Goal: Task Accomplishment & Management: Manage account settings

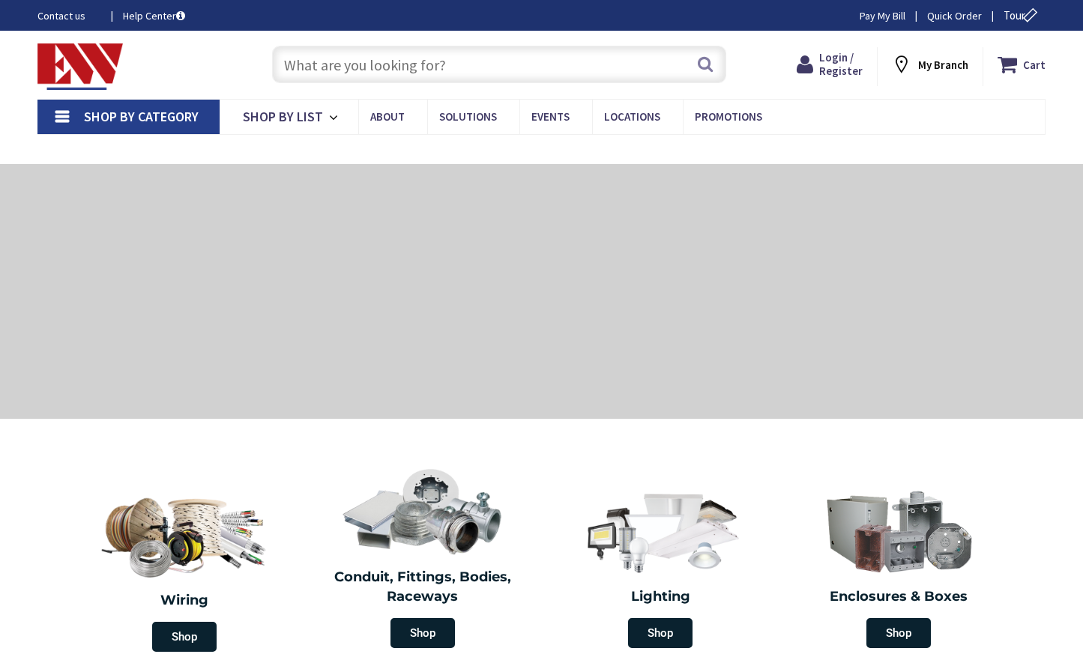
type input "[GEOGRAPHIC_DATA][STREET_ADDRESS][PERSON_NAME][GEOGRAPHIC_DATA]"
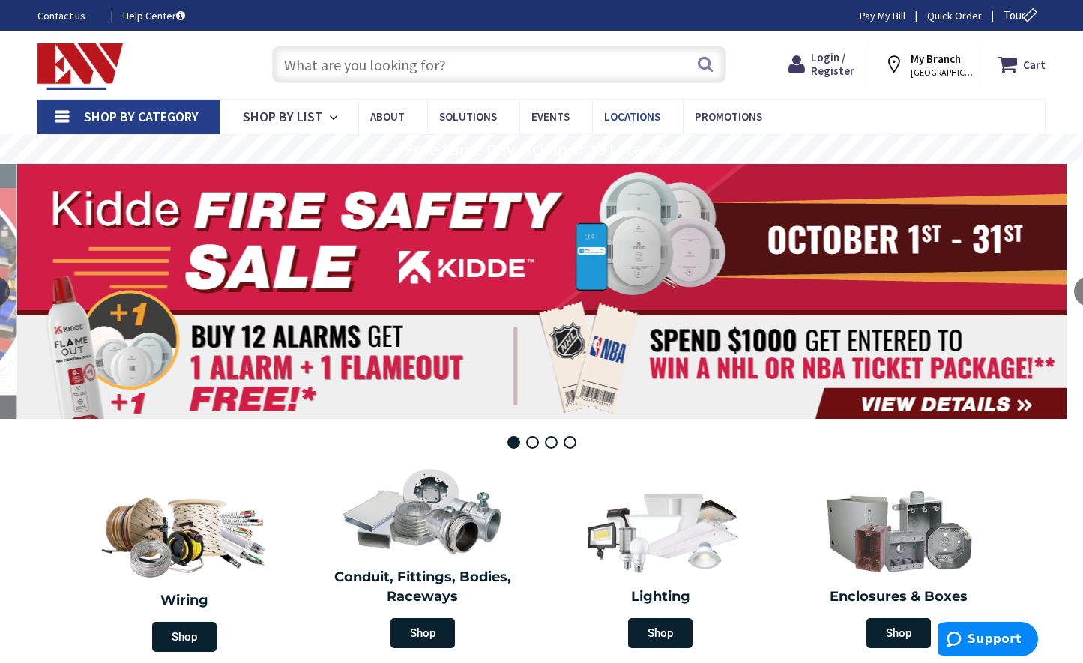
click at [637, 115] on span "Locations" at bounding box center [632, 116] width 56 height 14
click at [81, 64] on img at bounding box center [79, 66] width 85 height 46
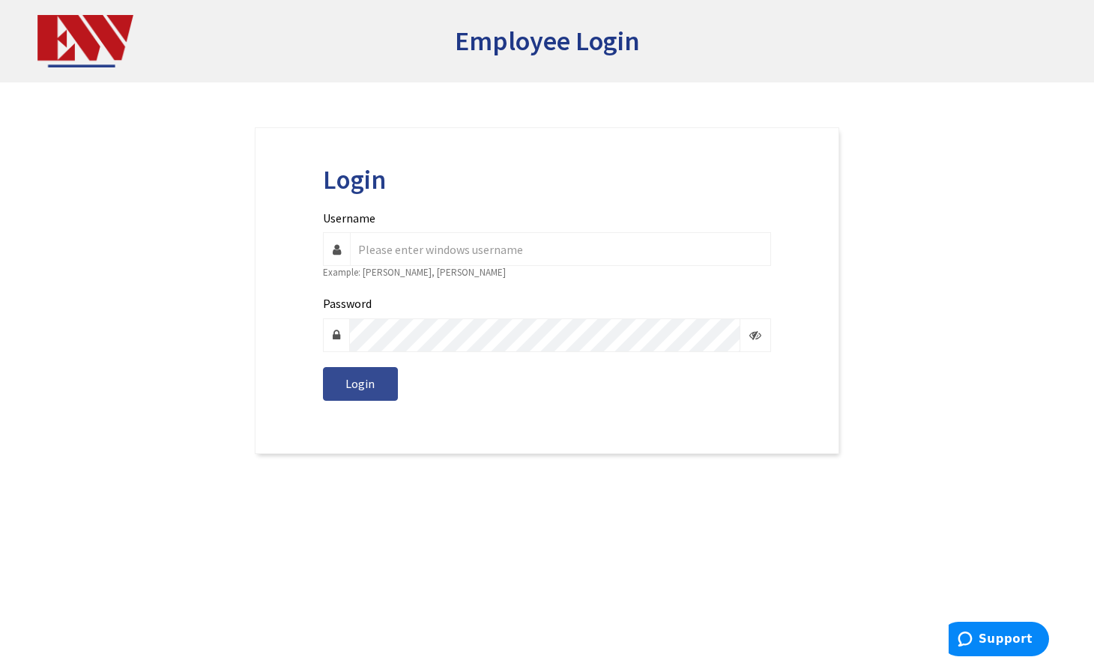
type input "manny.alvarez"
click at [338, 388] on button "Login" at bounding box center [360, 384] width 75 height 34
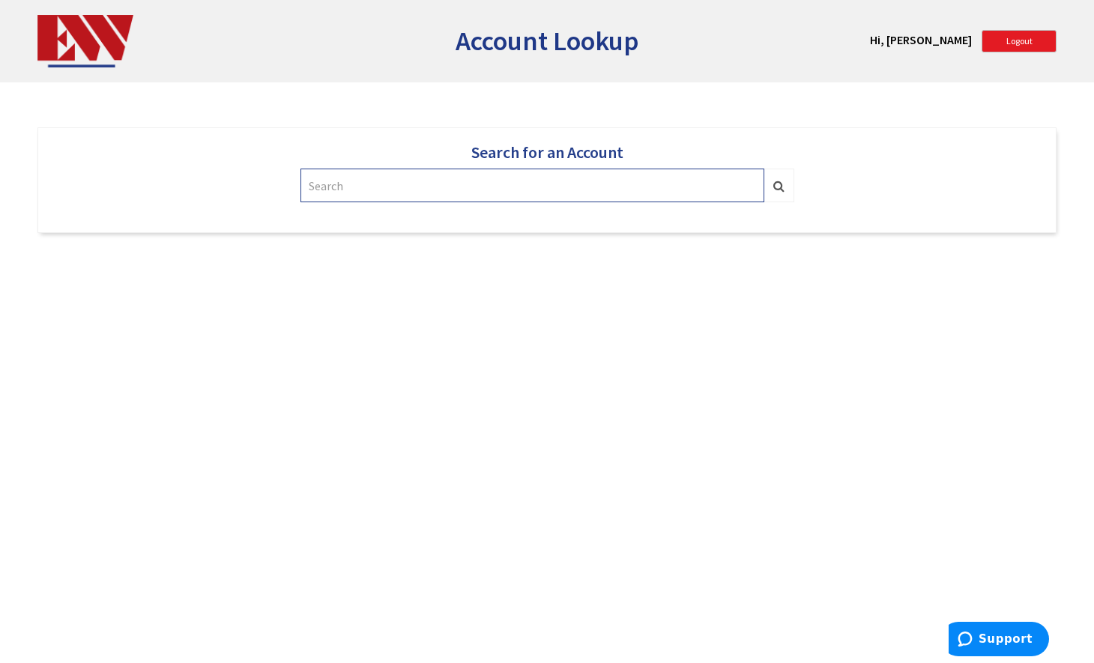
click at [345, 201] on input "text" at bounding box center [532, 186] width 464 height 34
paste input "510391"
type input "510391"
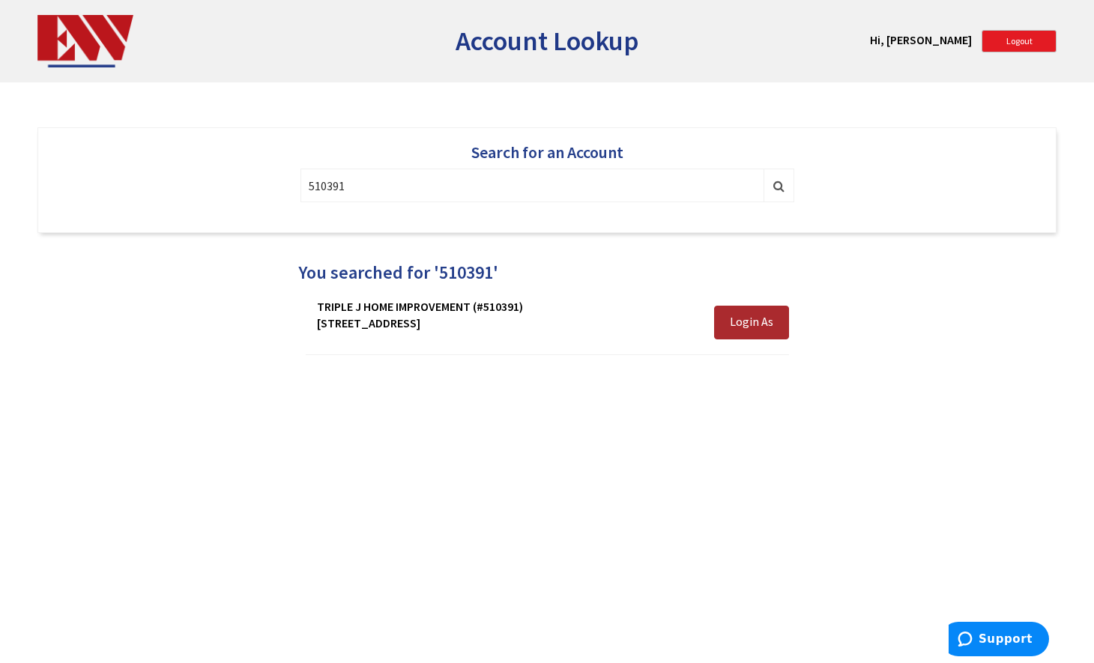
click at [767, 317] on span "Login As" at bounding box center [751, 321] width 43 height 15
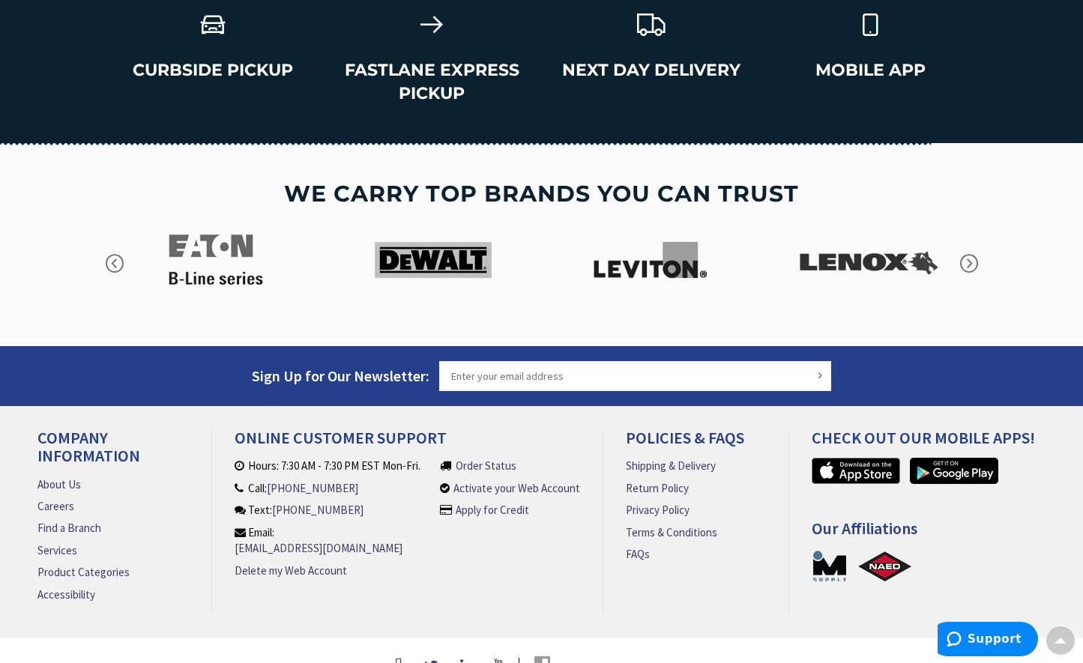
scroll to position [2221, 0]
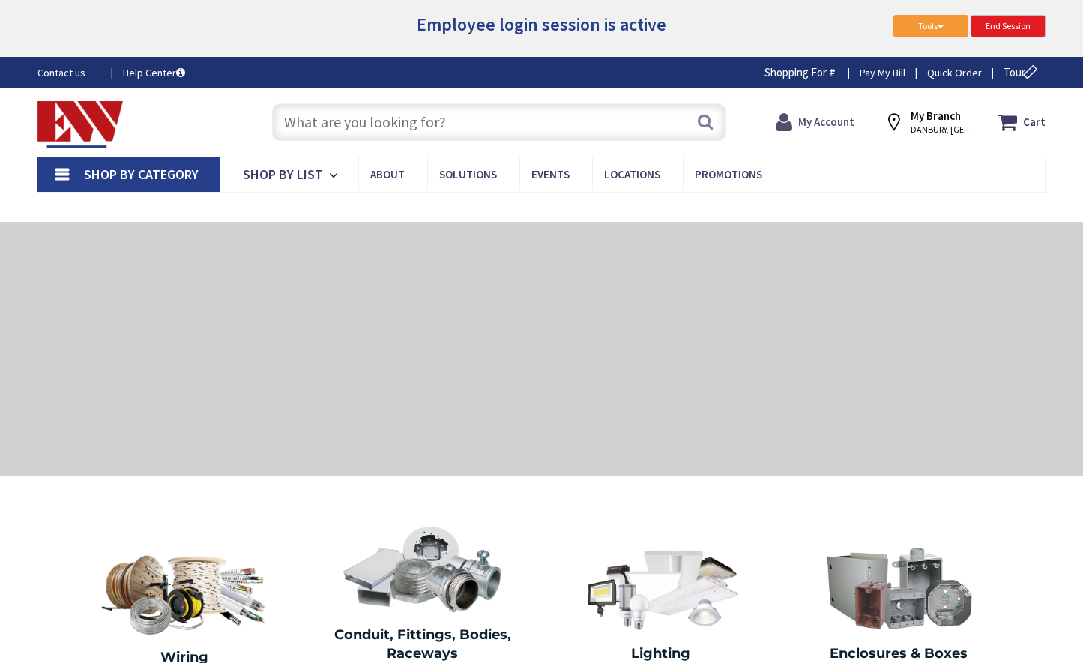
click at [827, 123] on strong "My Account" at bounding box center [826, 122] width 56 height 14
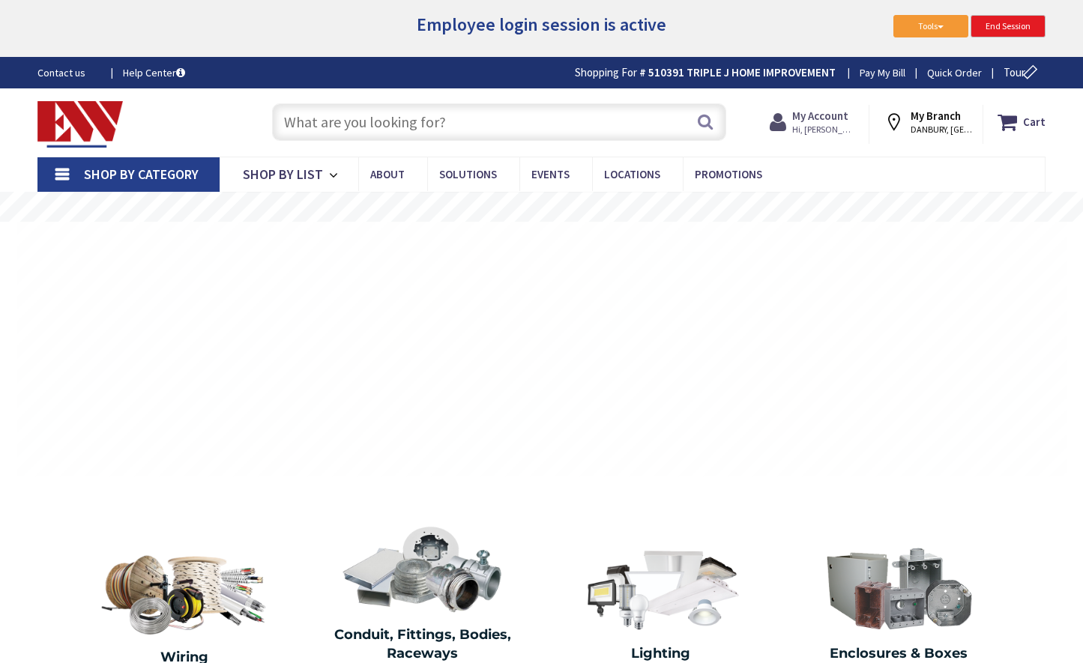
click at [821, 121] on strong "My Account" at bounding box center [820, 116] width 56 height 14
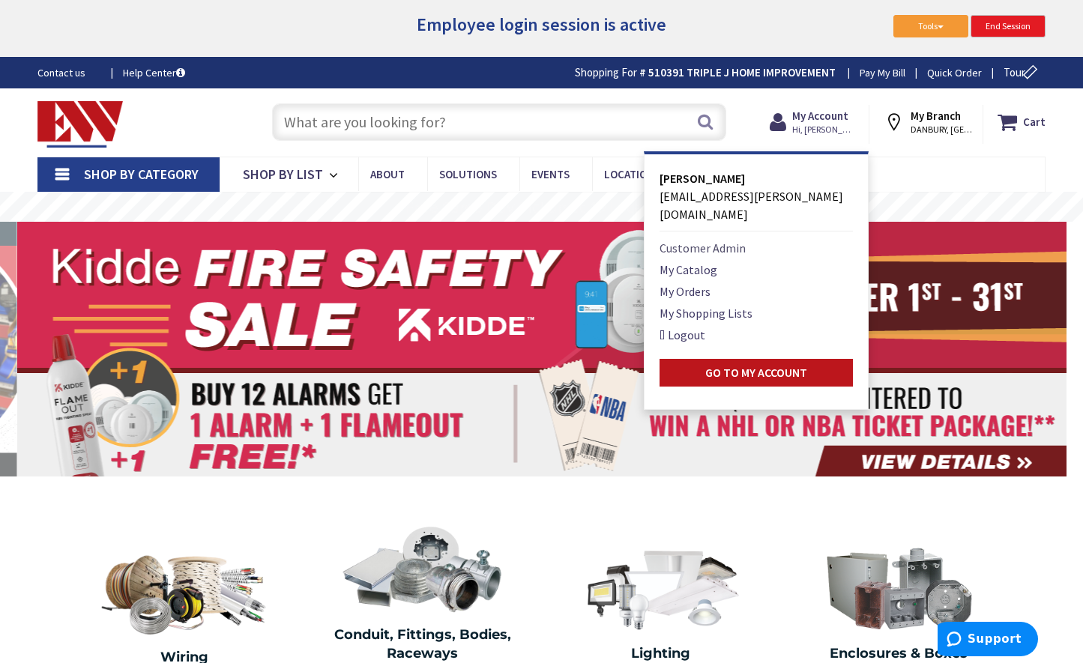
click at [710, 239] on link "Customer Admin" at bounding box center [702, 248] width 86 height 18
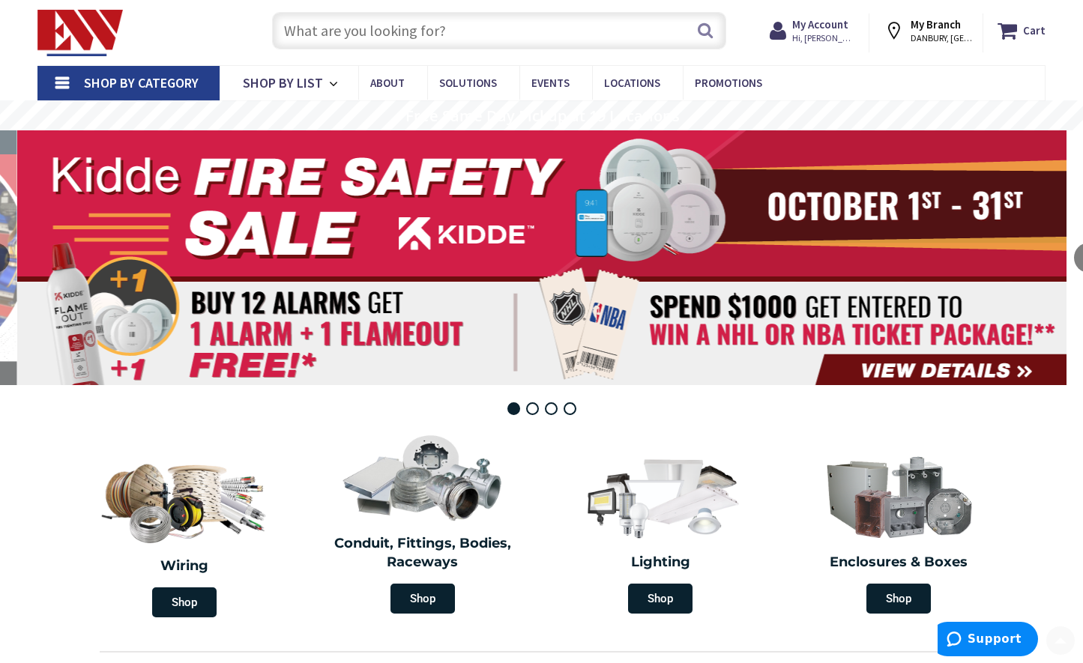
scroll to position [95, 0]
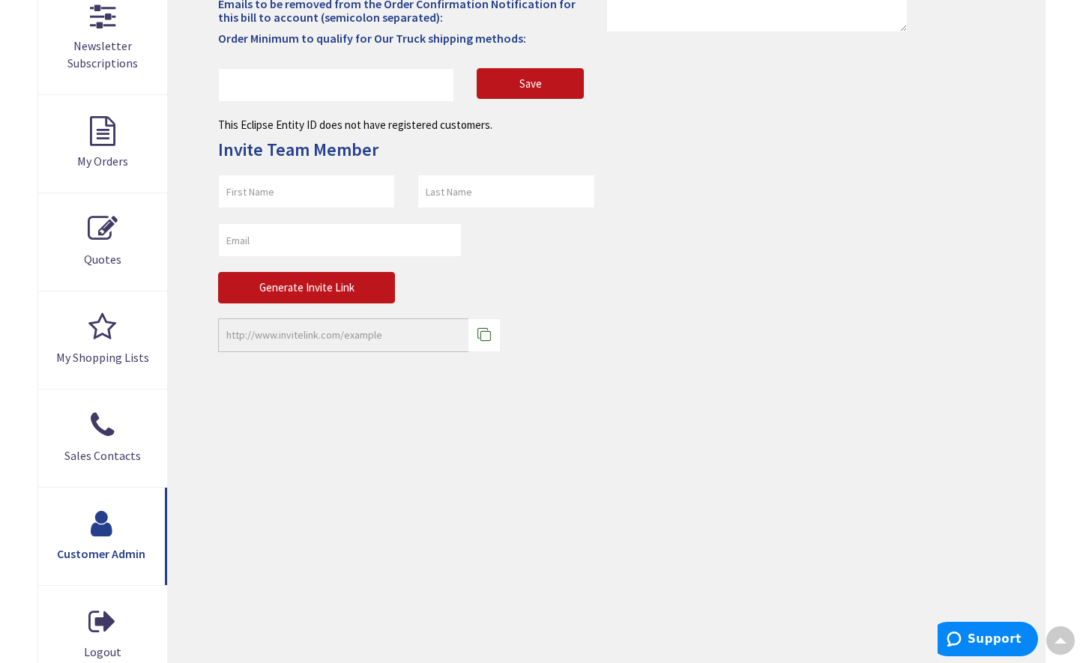
scroll to position [495, 0]
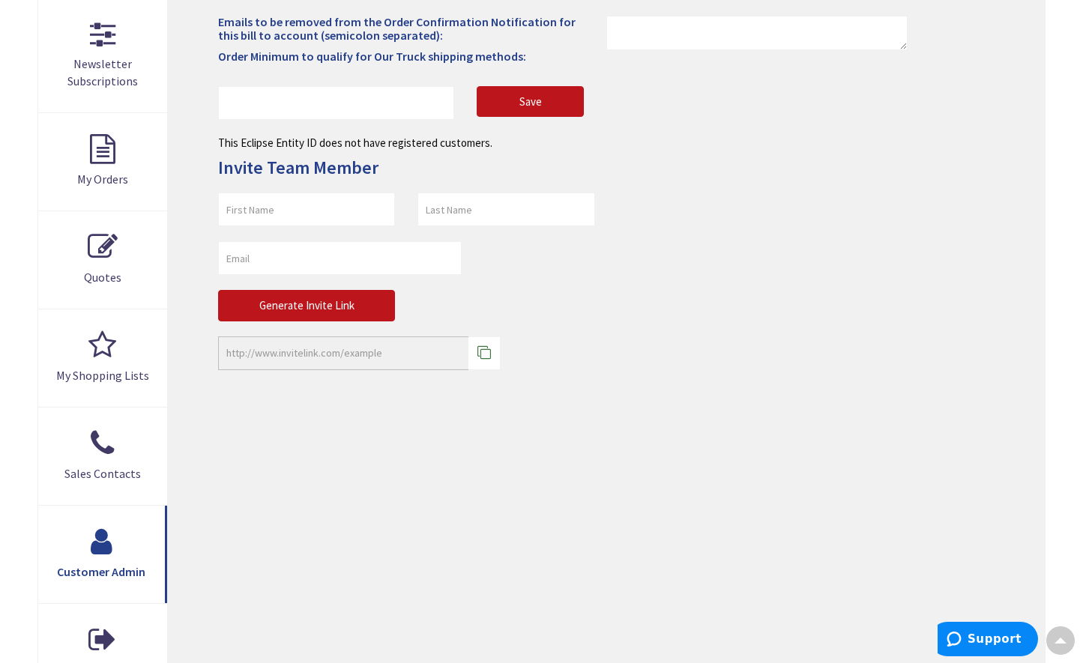
click at [254, 226] on form "Generate Invite Link" at bounding box center [406, 257] width 377 height 129
click at [252, 219] on input "text" at bounding box center [306, 210] width 177 height 34
paste input "[PERSON_NAME]"
type input "[PERSON_NAME]"
click at [432, 209] on input "text" at bounding box center [505, 210] width 177 height 34
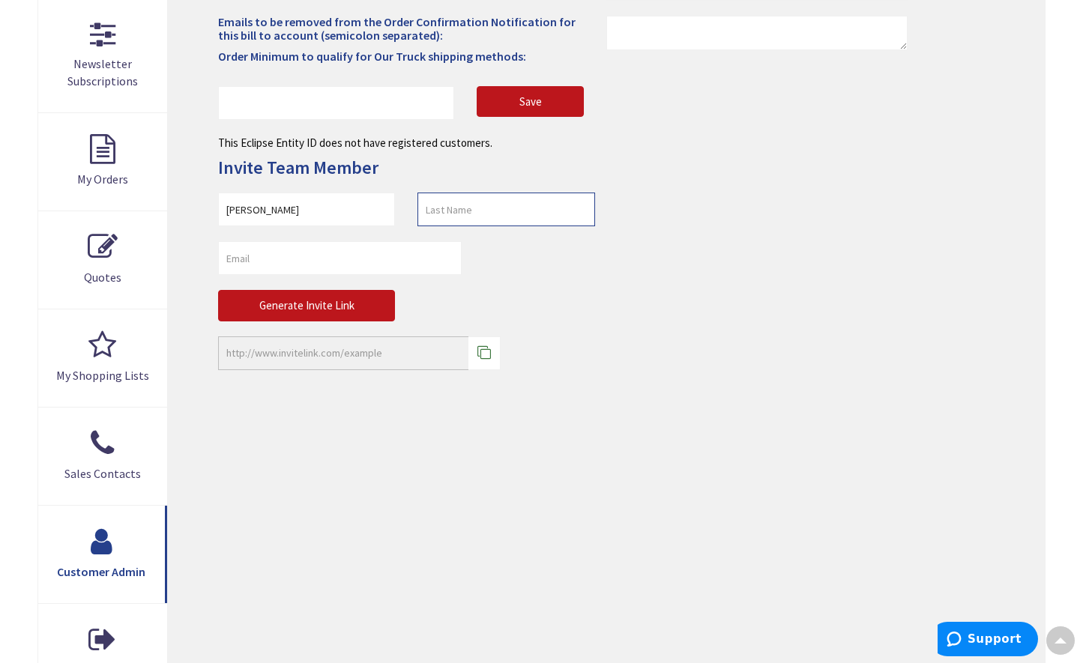
paste input "[PERSON_NAME]"
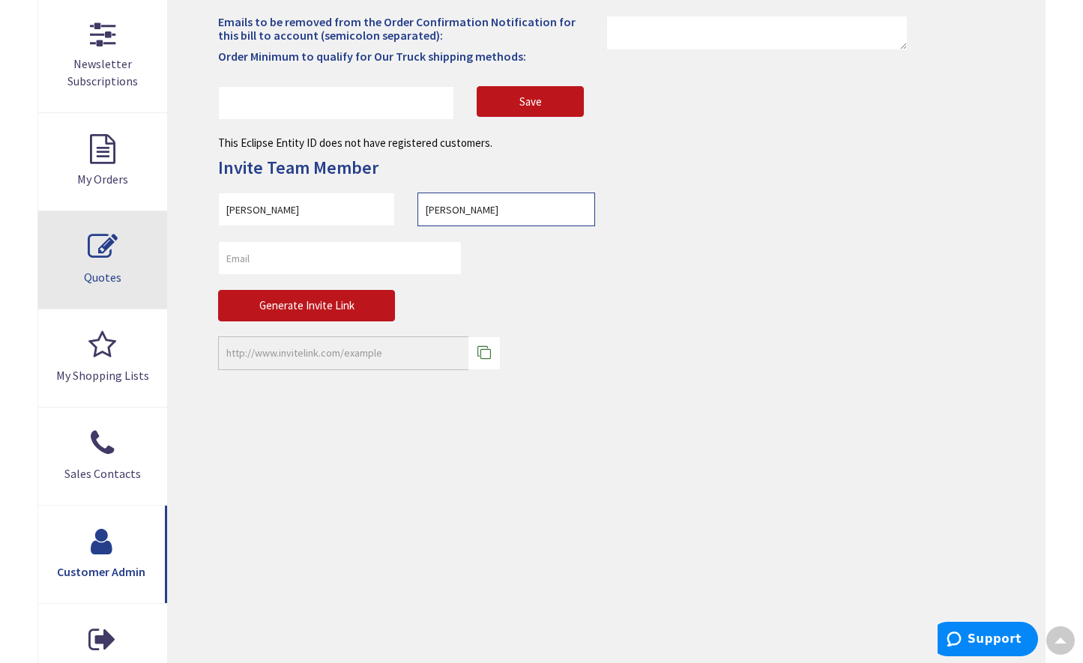
type input "[PERSON_NAME]"
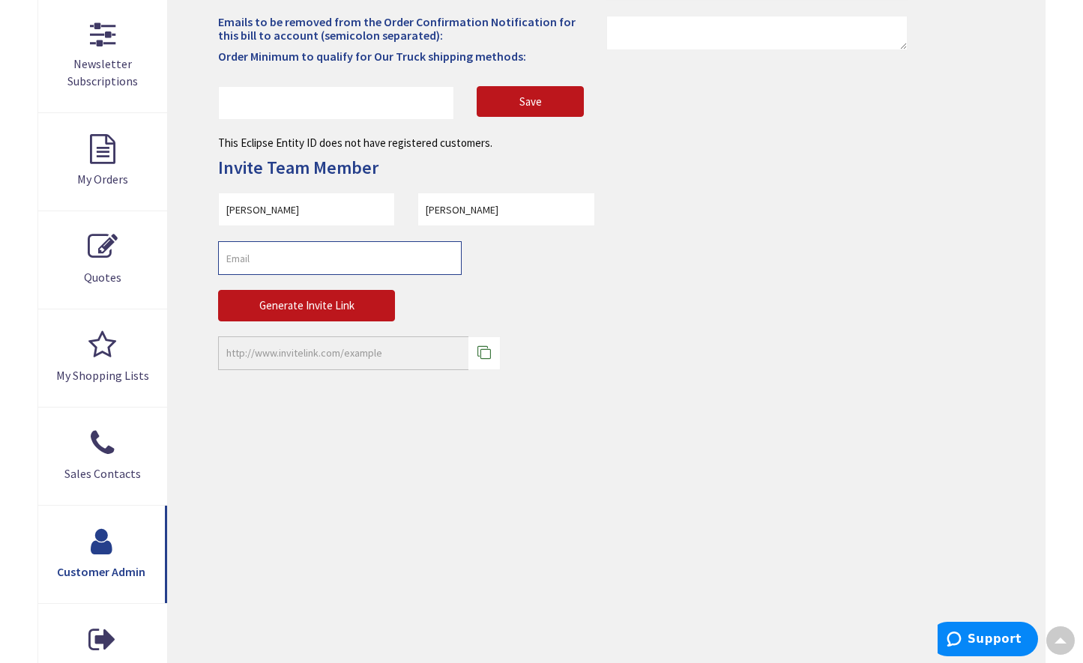
click at [254, 257] on input "email" at bounding box center [340, 258] width 244 height 34
paste input "[EMAIL_ADDRESS][DOMAIN_NAME]"
click at [222, 256] on input "[PERSON_NAME][EMAIL_ADDRESS][DOMAIN_NAME]" at bounding box center [340, 258] width 244 height 34
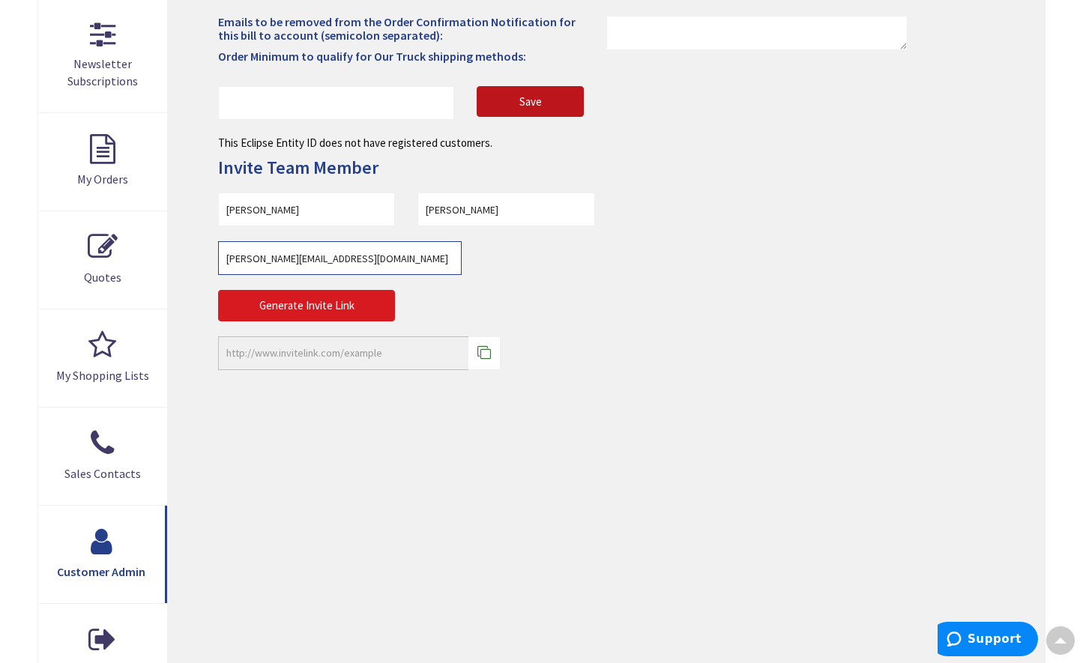
type input "[PERSON_NAME][EMAIL_ADDRESS][DOMAIN_NAME]"
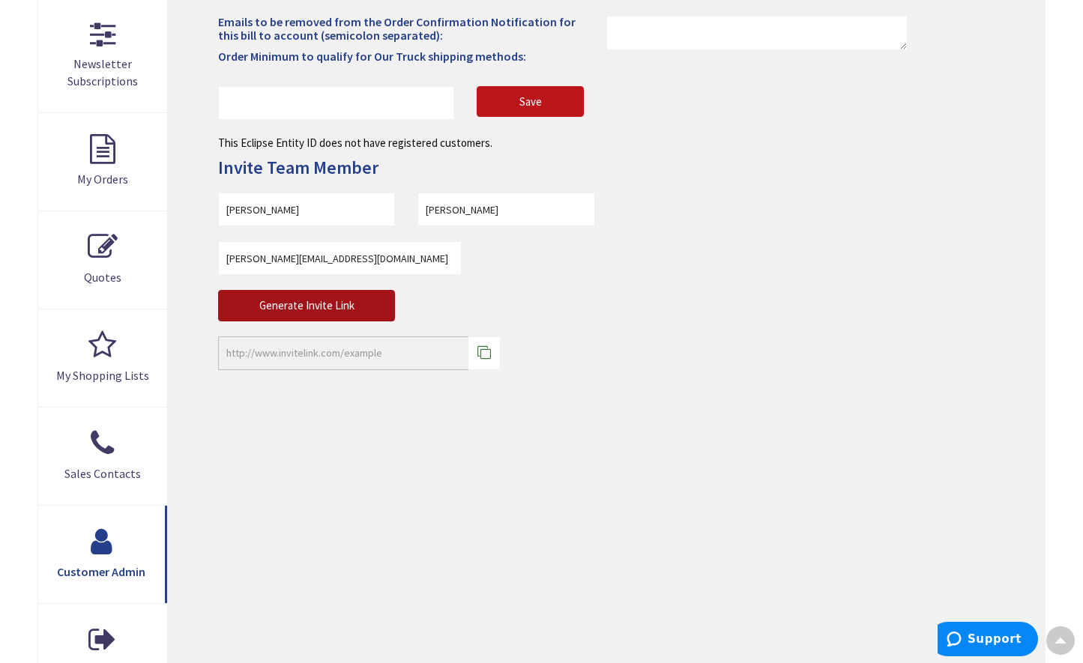
click at [270, 316] on button "Generate Invite Link" at bounding box center [306, 305] width 177 height 31
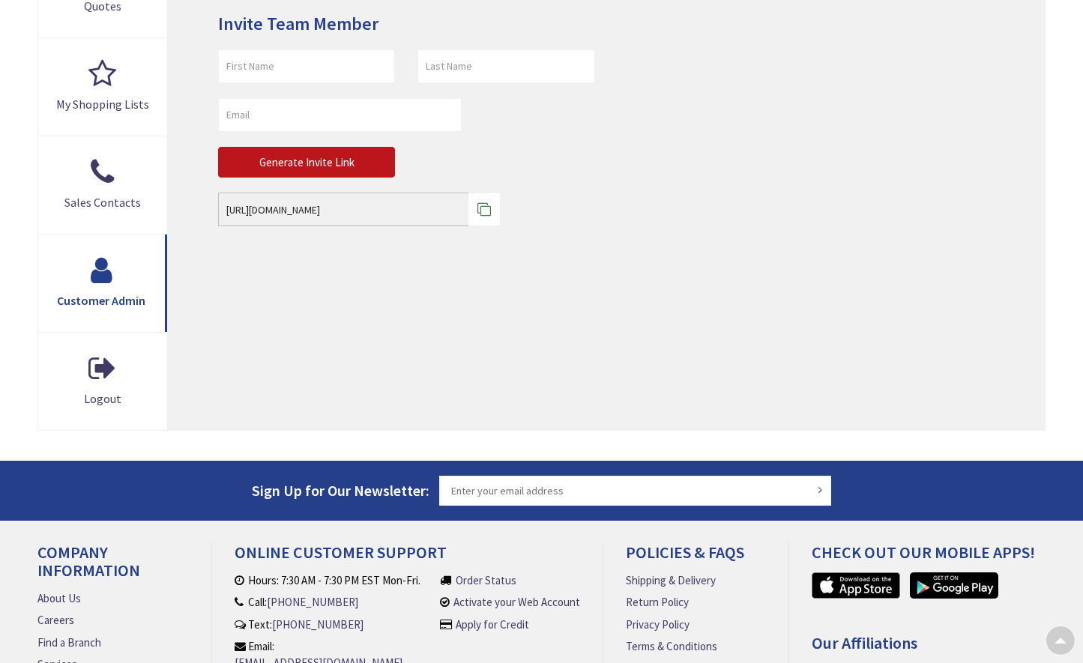
drag, startPoint x: 504, startPoint y: 171, endPoint x: 504, endPoint y: 181, distance: 10.5
click at [504, 176] on div "Generate Invite Link https://www.ew-ct.com/customer/index/customerreg/code/E7Ne…" at bounding box center [406, 143] width 399 height 189
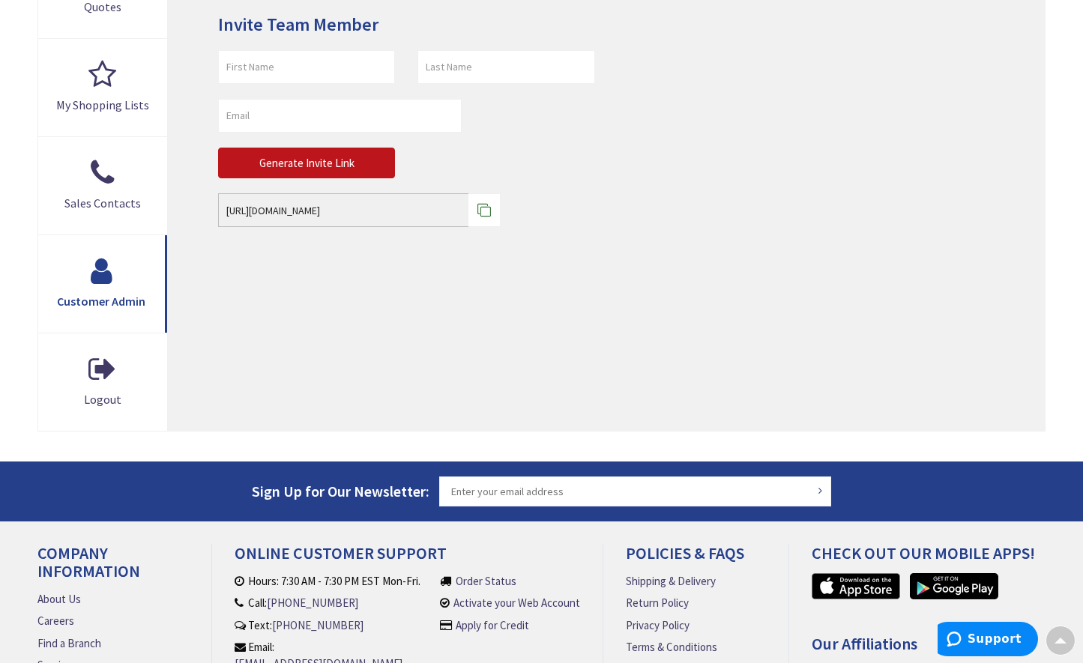
click at [495, 193] on span at bounding box center [484, 210] width 32 height 34
